Goal: Information Seeking & Learning: Learn about a topic

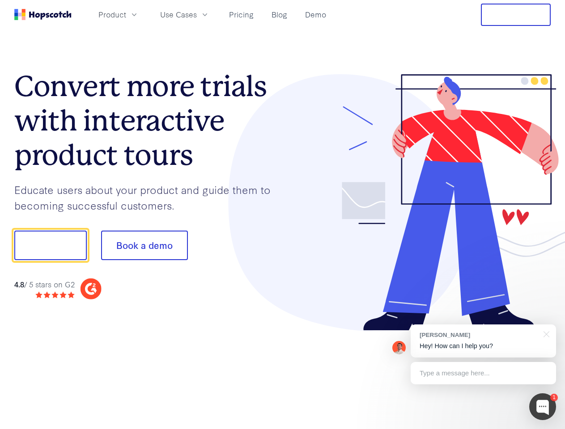
click at [283, 215] on div at bounding box center [417, 202] width 268 height 257
click at [126, 14] on span "Product" at bounding box center [112, 14] width 28 height 11
click at [197, 14] on span "Use Cases" at bounding box center [178, 14] width 37 height 11
click at [516, 15] on button "Free Trial" at bounding box center [516, 15] width 70 height 22
click at [50, 246] on button "Show me!" at bounding box center [50, 246] width 72 height 30
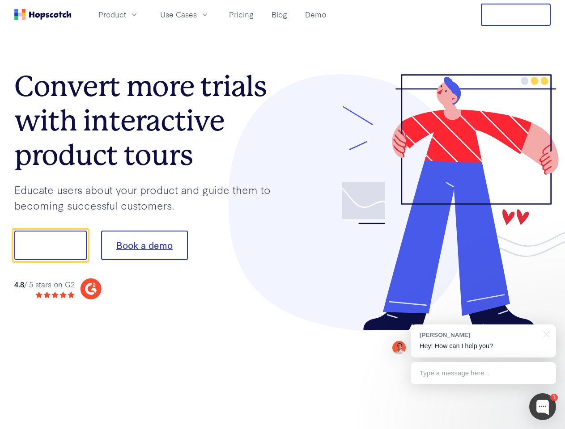
click at [144, 246] on button "Book a demo" at bounding box center [144, 246] width 87 height 30
click at [543, 407] on div at bounding box center [542, 407] width 27 height 27
click at [483, 341] on div "[PERSON_NAME] Hey! How can I help you?" at bounding box center [483, 341] width 145 height 33
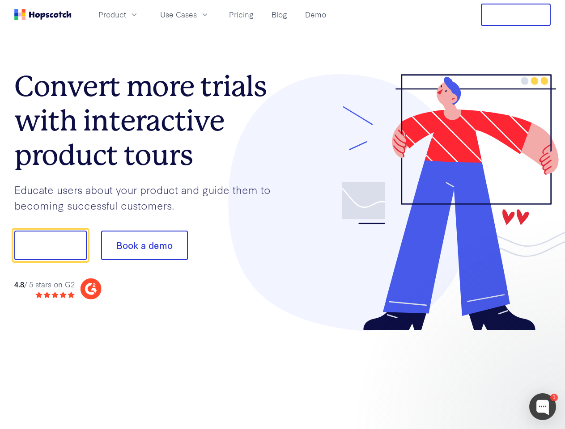
click at [545, 334] on div at bounding box center [472, 304] width 168 height 178
click at [483, 373] on div at bounding box center [472, 304] width 168 height 178
